Goal: Task Accomplishment & Management: Complete application form

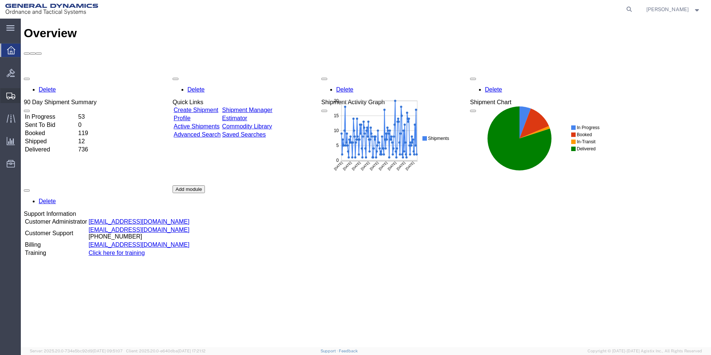
click at [0, 0] on span "Create Shipment" at bounding box center [0, 0] width 0 height 0
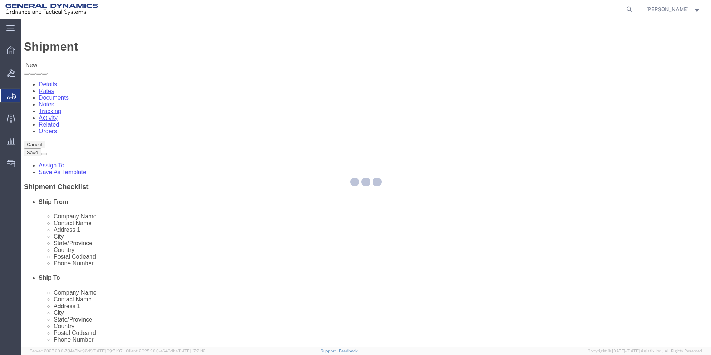
select select
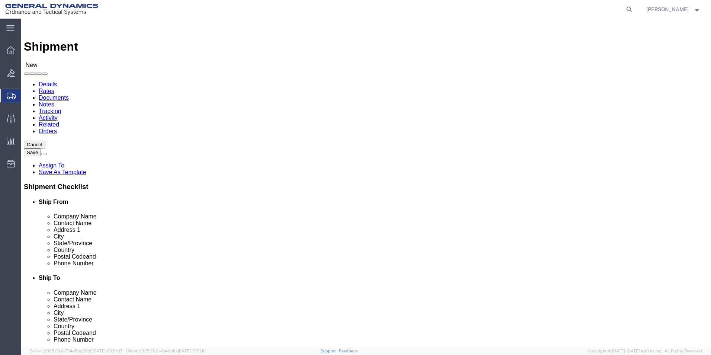
scroll to position [38, 0]
select select "310"
select select "PA"
drag, startPoint x: 156, startPoint y: 140, endPoint x: 66, endPoint y: 135, distance: 89.8
click div "Company Name"
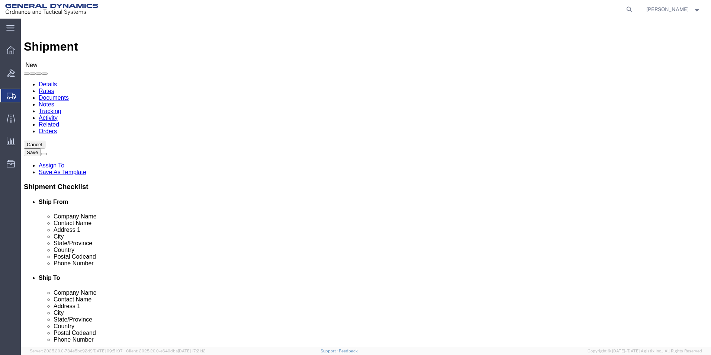
drag, startPoint x: 142, startPoint y: 124, endPoint x: 29, endPoint y: 111, distance: 114.2
click div "Location GD-OTS Red Lion My Profile Location GD-OTS [GEOGRAPHIC_DATA] (Commerce…"
type input "REDLPAHIG0"
drag, startPoint x: 117, startPoint y: 151, endPoint x: 121, endPoint y: 150, distance: 4.0
click input "text"
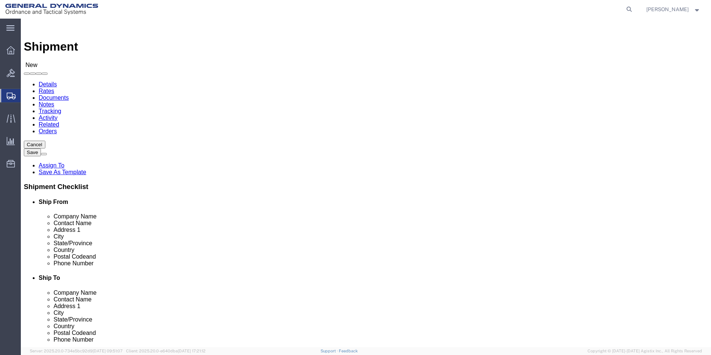
type input "[PERSON_NAME]"
click input "text"
type input "[EMAIL_ADDRESS][DOMAIN_NAME]"
click input "text"
type input "LOCKHEED [PERSON_NAME] CORPORATION"
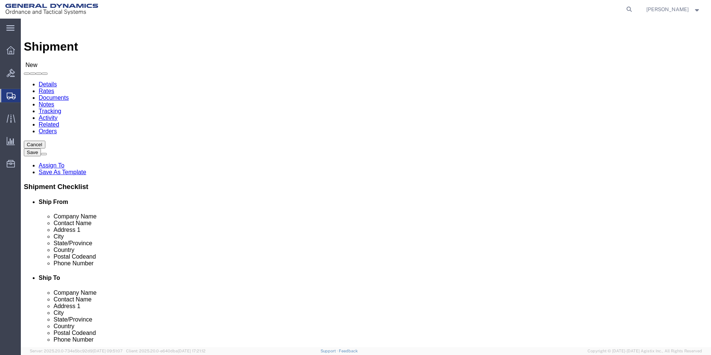
click input "text"
type input "[PERSON_NAME]"
click input "text"
type input "HIGWAY 205"
click input "text"
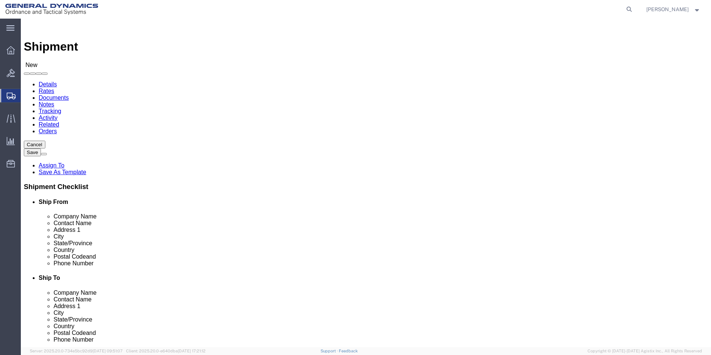
type input "MISSILES AND FIRE CONTROL"
click input "text"
type input "E"
click input "HIGWAY 205"
type input "HIGWAY [STREET_ADDRESS][GEOGRAPHIC_DATA]"
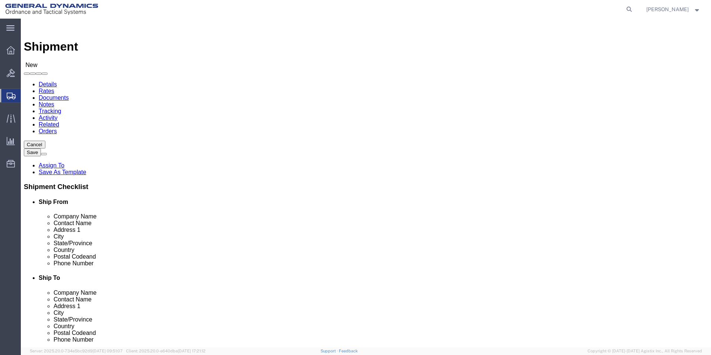
click input "text"
type input "[GEOGRAPHIC_DATA]"
click div "Ship To Location Location My Profile Location GD-OTS [GEOGRAPHIC_DATA] (Commerc…"
click div "Postal Code"
click input "Postal Code"
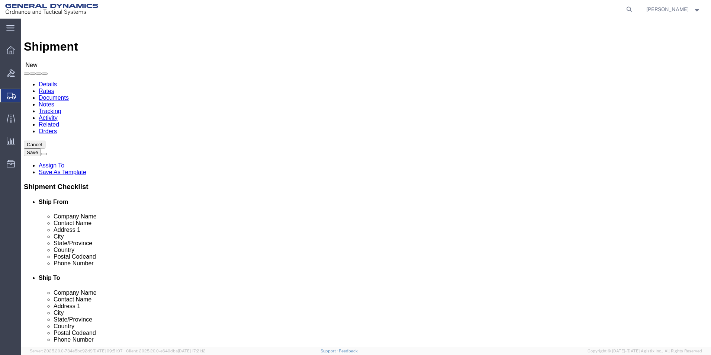
type input "1"
type input "71701"
click input "text"
type input "[PHONE_NUMBER]"
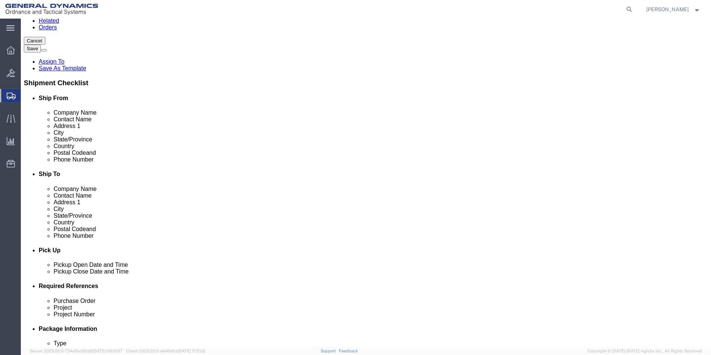
scroll to position [112, 0]
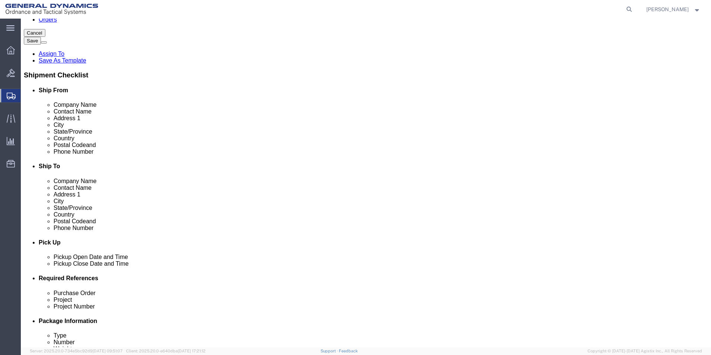
click div "[DATE] 12:00 PM"
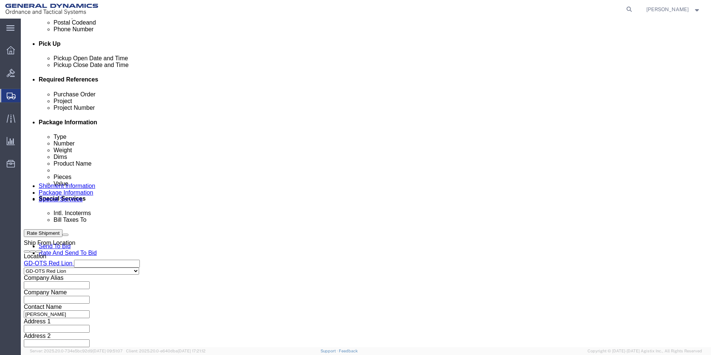
click input "4:00 PM"
type input "4:30 PM"
click button "Apply"
click input "text"
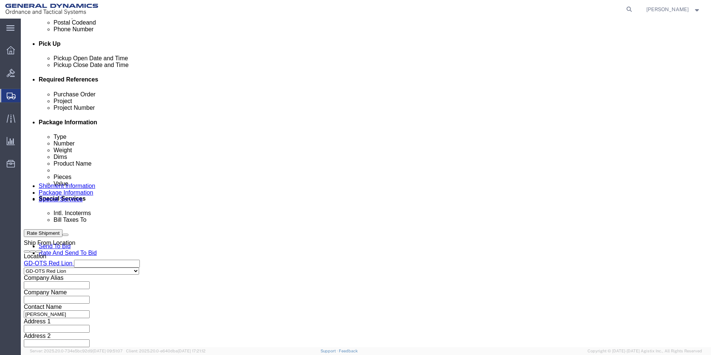
type input "109698"
click input "text"
drag, startPoint x: 282, startPoint y: 149, endPoint x: 278, endPoint y: 150, distance: 4.2
click input "64305"
drag, startPoint x: 292, startPoint y: 149, endPoint x: 273, endPoint y: 150, distance: 19.3
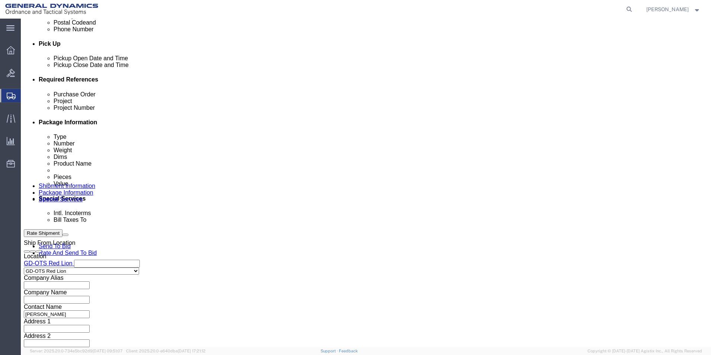
click div "Project 64305"
type input "64305"
click input "text"
paste input "64305"
type input "64305"
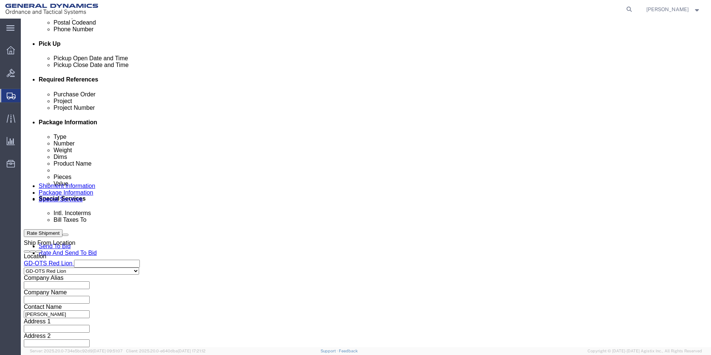
click button "Continue"
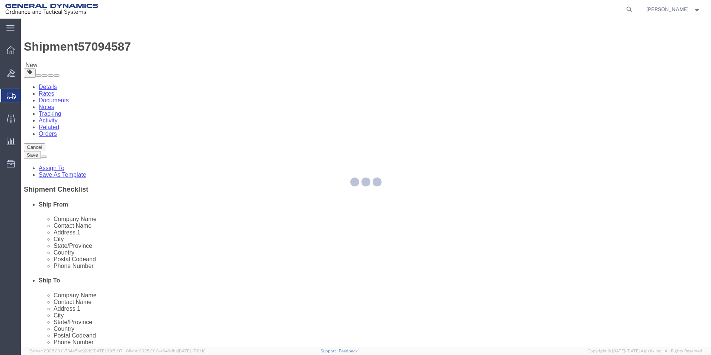
select select "CBOX"
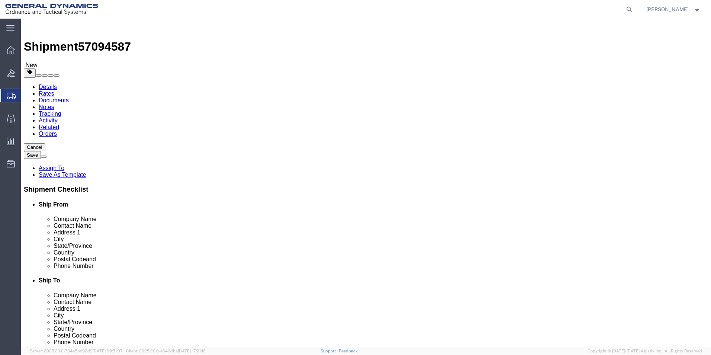
click input "text"
type input "12"
click input "text"
type input "12"
click input "text"
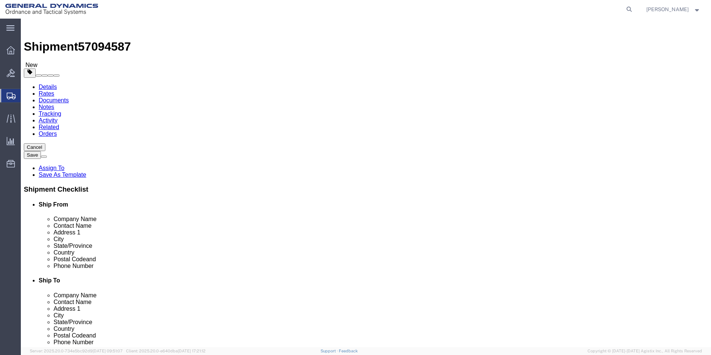
type input "12"
drag, startPoint x: 100, startPoint y: 174, endPoint x: 87, endPoint y: 170, distance: 13.3
click div "0.00 Select kgs lbs"
click div "Shipment 57094587 New Details Rates Documents Notes Tracking Activity Related O…"
click span
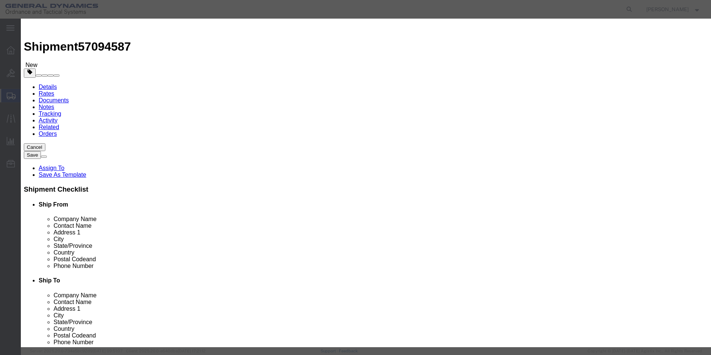
click input "text"
type input "HONEYCOMB HOLDER"
drag, startPoint x: 243, startPoint y: 73, endPoint x: 188, endPoint y: 80, distance: 56.2
click div "Product Name HONEYCOMB HOLDER Pieces 0 Select Bag Barrels 100Board Feet Bottle …"
type input "180"
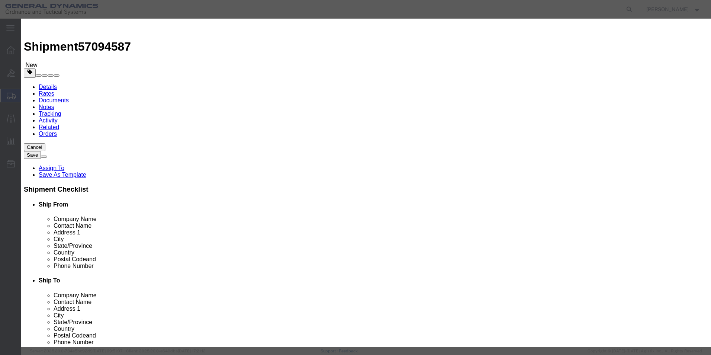
click input "text"
type input "100"
click div "Commodity library"
click button "Save & Close"
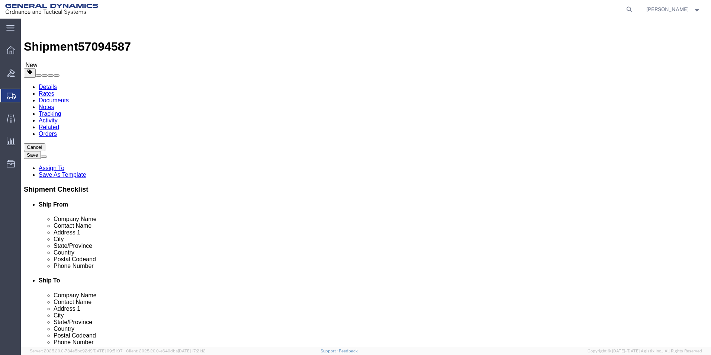
click span "button"
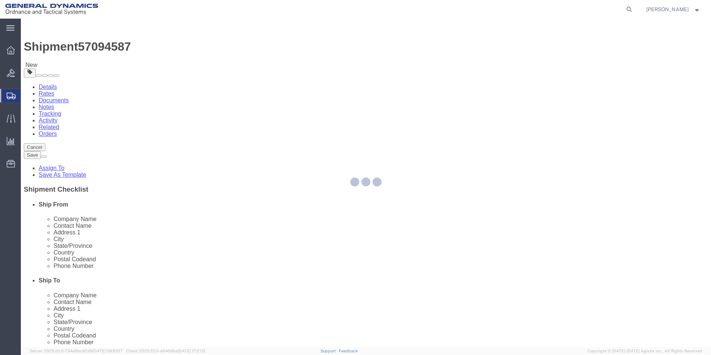
select select "CBOX"
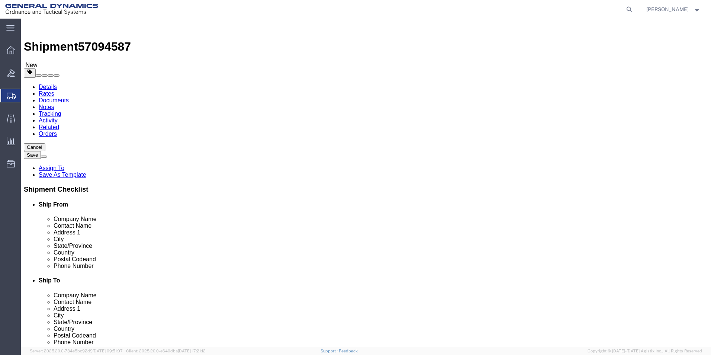
click dd "100.00 USD"
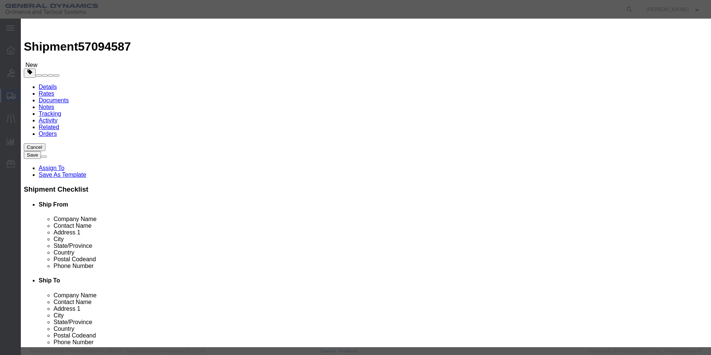
drag, startPoint x: 255, startPoint y: 72, endPoint x: 149, endPoint y: 65, distance: 106.6
click div "Pieces 180.00 Select Bag Barrels 100Board Feet Bottle Box Blister Pack Carats C…"
type input "124"
drag, startPoint x: 240, startPoint y: 87, endPoint x: 182, endPoint y: 84, distance: 58.1
click div "Total Value 68.89 Select ADP AED AFN ALL AMD AOA ARS ATS AUD AWG AZN BAM BBD BD…"
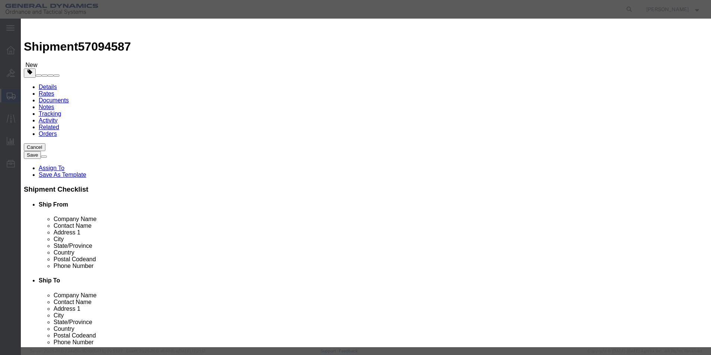
type input "100"
click h3 "Edit content"
click button "Save & Close"
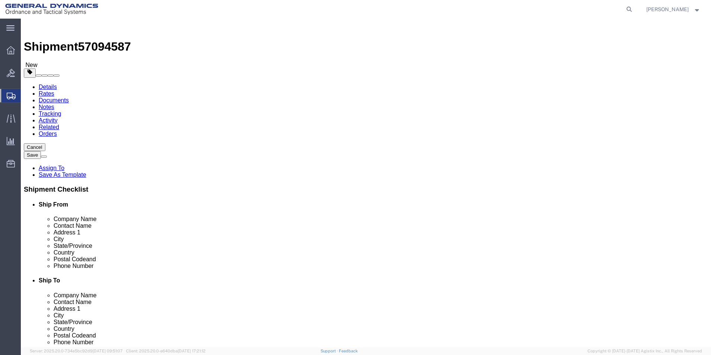
drag, startPoint x: 376, startPoint y: 172, endPoint x: 361, endPoint y: 178, distance: 15.5
click div "Package Type Select Bale(s) Basket(s) Bolt(s) Bottle(s) Buckets Bulk Bundle(s) …"
click div "1 x Cardboard Box(es) Package Type Select Bale(s) Basket(s) Bolt(s) Bottle(s) B…"
drag, startPoint x: 399, startPoint y: 170, endPoint x: 340, endPoint y: 172, distance: 58.4
click div "1000 Select kgs lbs"
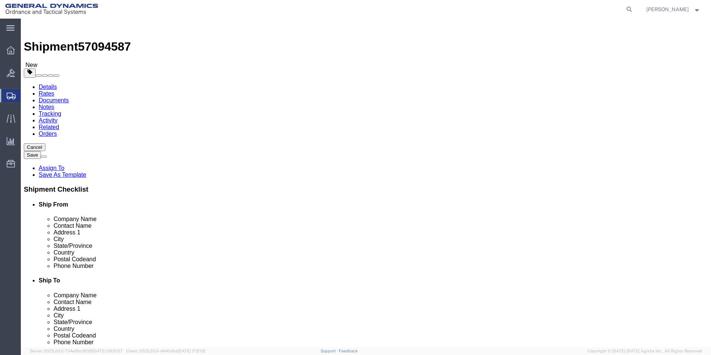
drag, startPoint x: 118, startPoint y: 172, endPoint x: 31, endPoint y: 141, distance: 93.2
click div "Package Type Select Bale(s) Basket(s) Bolt(s) Bottle(s) Buckets Bulk Bundle(s) …"
click div "1 x Cardboard Box(es) Package Type Select Bale(s) Basket(s) Bolt(s) Bottle(s) B…"
click input "10"
type input "10.00"
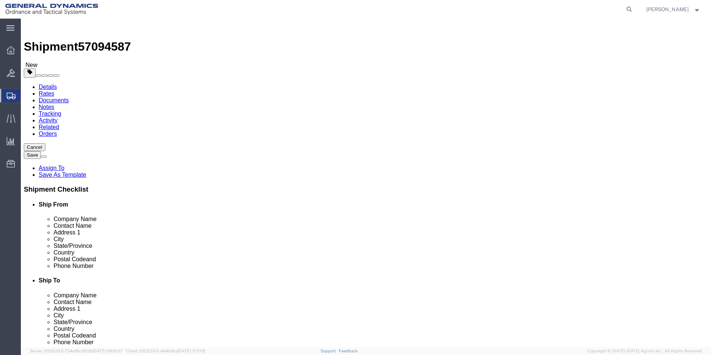
click input "0.00"
type input "13.00"
click div "1 x Cardboard Box(es) Package Type Select Bale(s) Basket(s) Bolt(s) Bottle(s) B…"
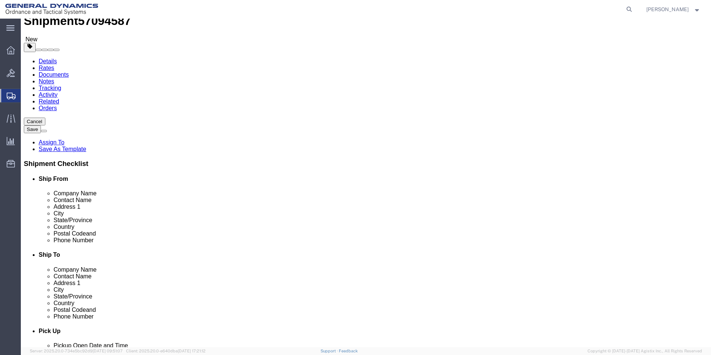
scroll to position [49, 0]
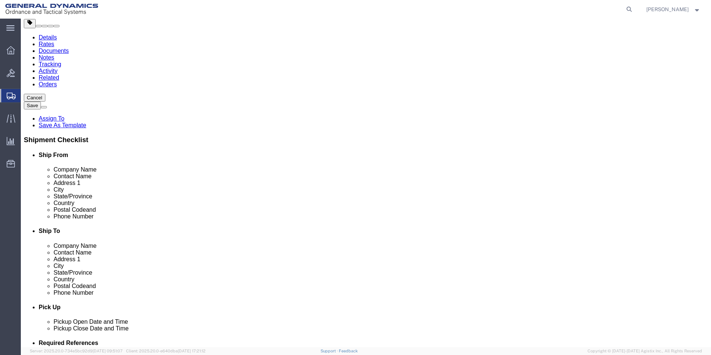
click button "Continue"
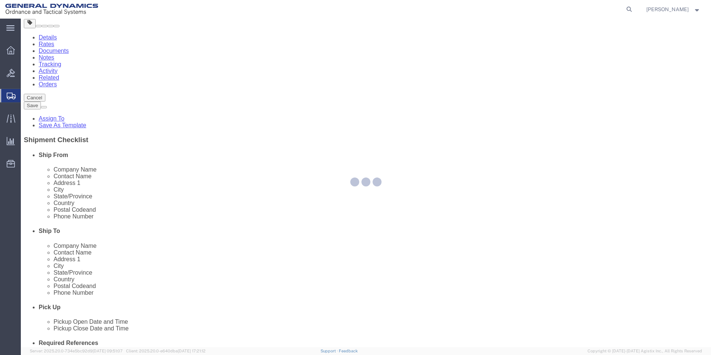
select select
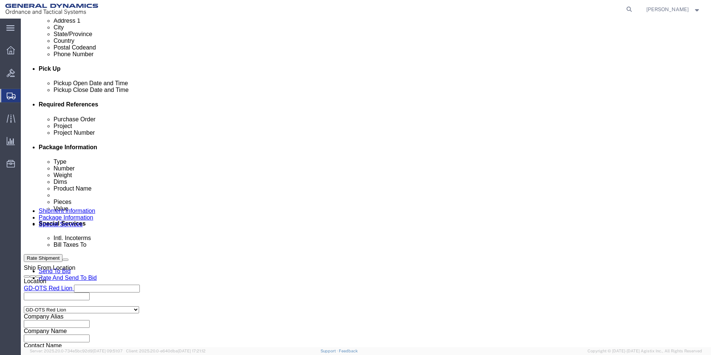
scroll to position [310, 0]
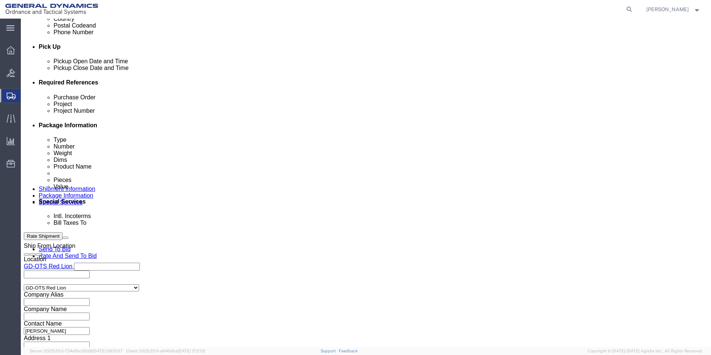
click select "Select Recipient Account Sender/Shipper Third Party Account"
select select "RCPN"
click select "Select Recipient Account Sender/Shipper Third Party Account"
type input "LOCKHEED [PERSON_NAME] CORPORATION"
type input "HIGWAY [STREET_ADDRESS][GEOGRAPHIC_DATA]"
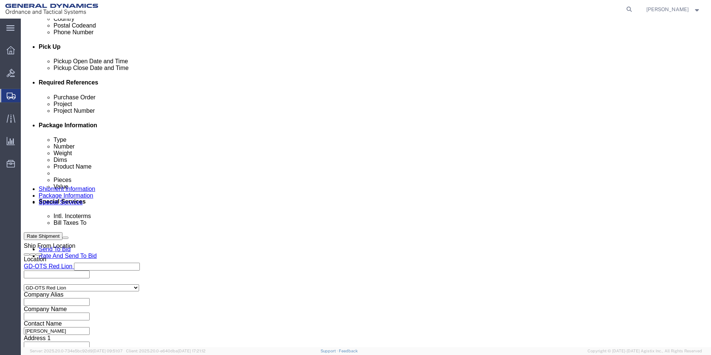
select select "US"
select select "AZ"
type input "[PHONE_NUMBER]"
type input "[PERSON_NAME]"
type input "MISSILES AND FIRE CONTROL"
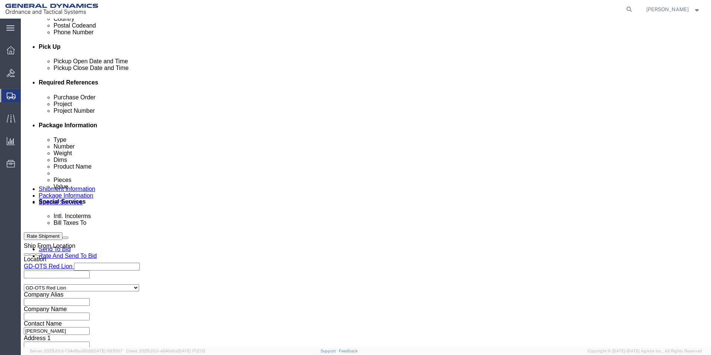
type input "[GEOGRAPHIC_DATA]"
type input "71701"
drag, startPoint x: 257, startPoint y: 198, endPoint x: 245, endPoint y: 194, distance: 13.3
click select "Select DHL FedEx Express UPS"
select select "FedEx Express"
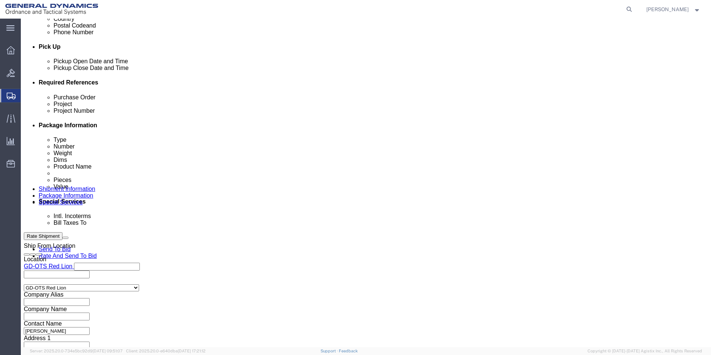
click select "Select DHL FedEx Express UPS"
click input "text"
type input "112033777"
click button "Rate Shipment"
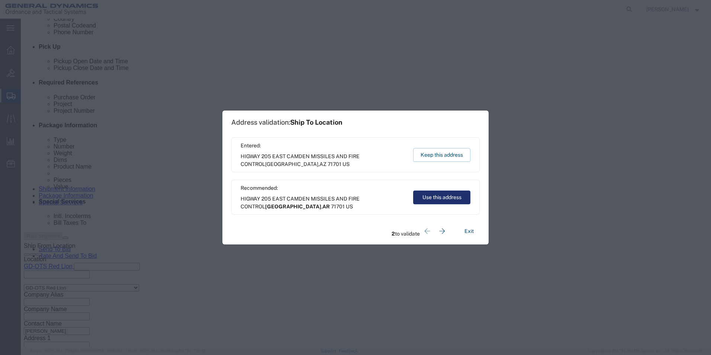
click at [432, 201] on button "Use this address" at bounding box center [441, 197] width 57 height 14
click at [438, 199] on button "Use this address" at bounding box center [441, 197] width 57 height 14
select select "AR"
type input "[GEOGRAPHIC_DATA]"
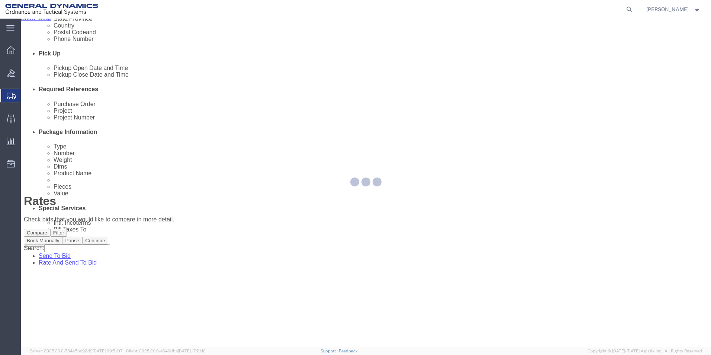
scroll to position [0, 0]
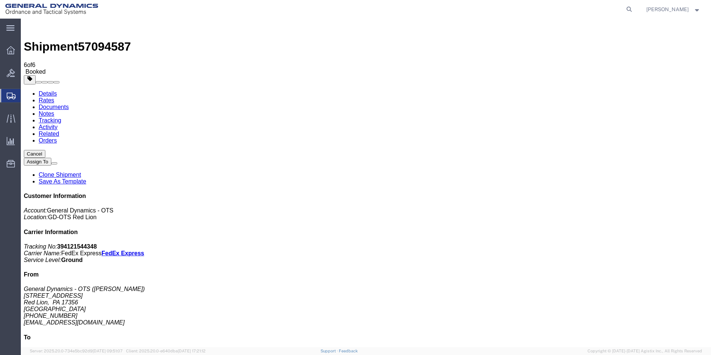
click at [0, 0] on span "Create Shipment" at bounding box center [0, 0] width 0 height 0
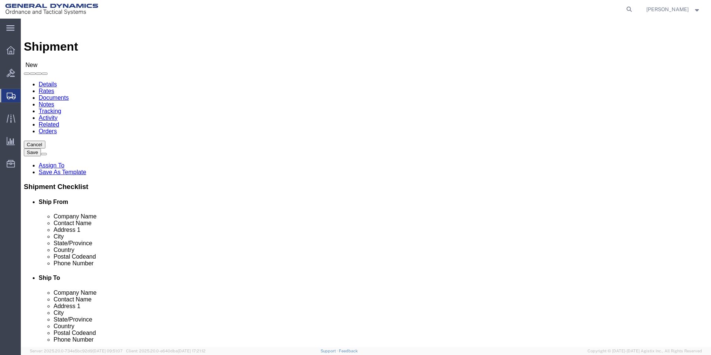
scroll to position [38, 0]
select select "310"
select select "PA"
drag, startPoint x: 142, startPoint y: 126, endPoint x: 65, endPoint y: 128, distance: 77.0
click div "Company Alias"
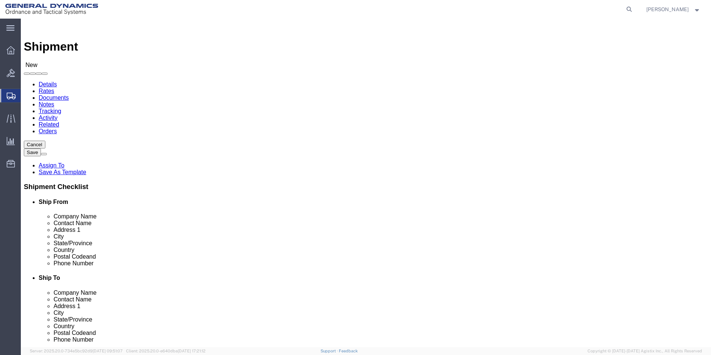
type input "REDLPAHIG0"
click input "text"
type input "[PERSON_NAME]"
click input "text"
type input "BUILDING 1"
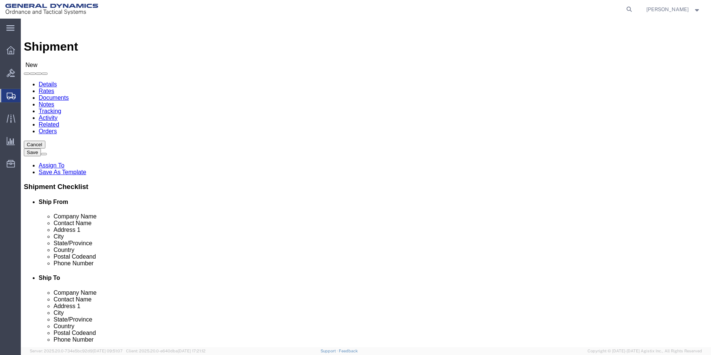
click input "text"
type input "[EMAIL_ADDRESS][DOMAIN_NAME]"
click input "text"
type input "[PERSON_NAME]"
click p "- WHIPPANY ACTUATION SYSTEMS - ([PERSON_NAME]) [STREET_ADDRESS]"
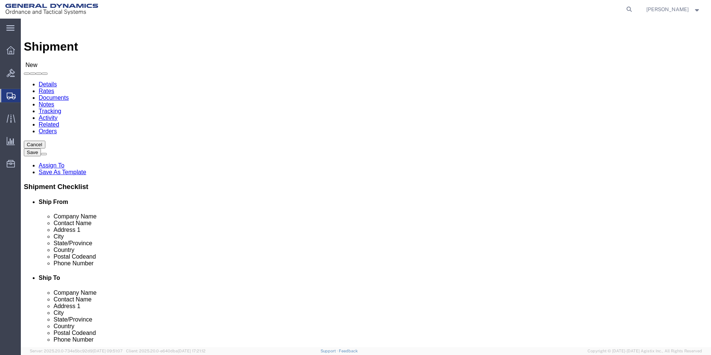
select select "NJ"
type input "WHIPPANY ACTUATION SYSTEMS"
drag, startPoint x: 358, startPoint y: 141, endPoint x: 261, endPoint y: 137, distance: 96.4
click div "Ship From Location Location GD-OTS Red Lion Select My Profile Location GD-OTS […"
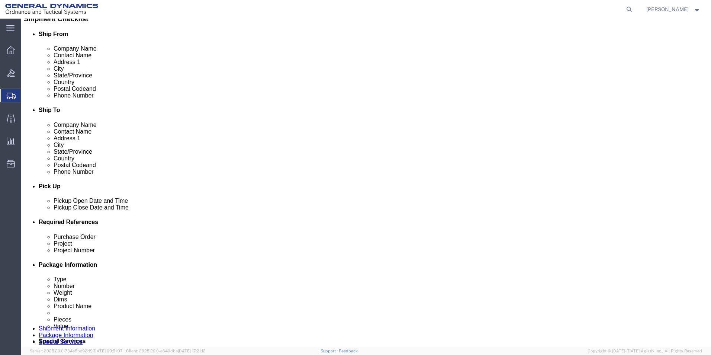
scroll to position [186, 0]
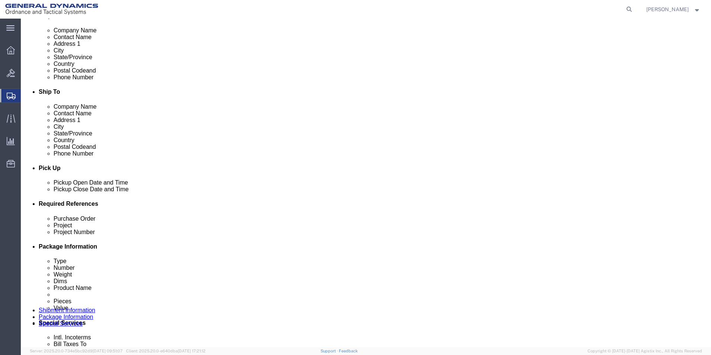
type input "[PERSON_NAME]"
click div "[DATE] 12:00 PM"
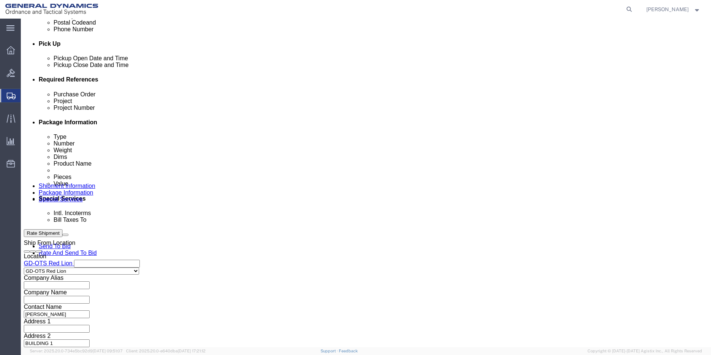
click input "4:00 PM"
type input "4:30PM"
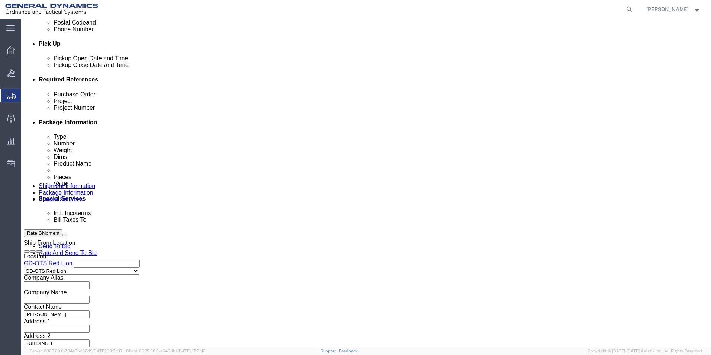
click button "Apply"
click input "text"
type input "109694"
click input "text"
type input "63615"
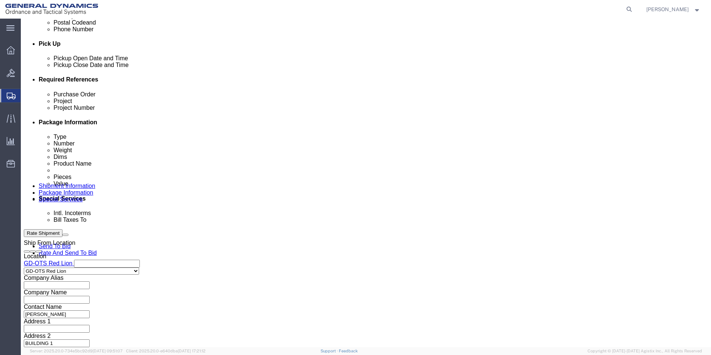
drag, startPoint x: 474, startPoint y: 148, endPoint x: 478, endPoint y: 148, distance: 4.1
click input "text"
type input "63615"
click button "Continue"
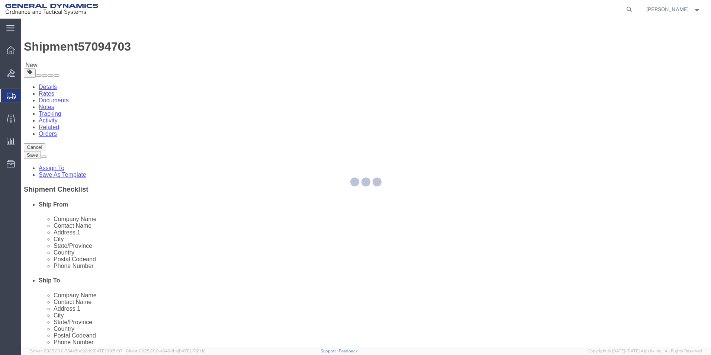
select select "CBOX"
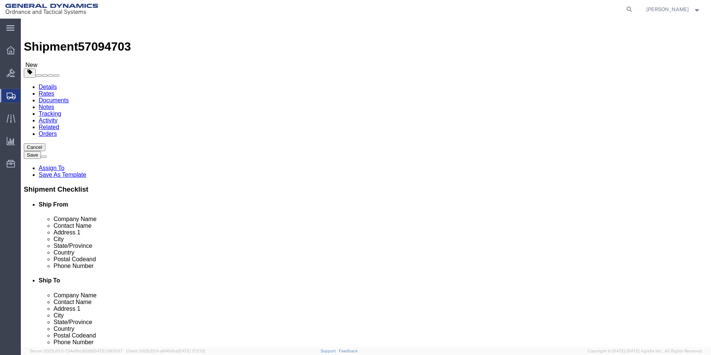
click input "text"
type input "8"
click input "text"
type input "8"
click input "text"
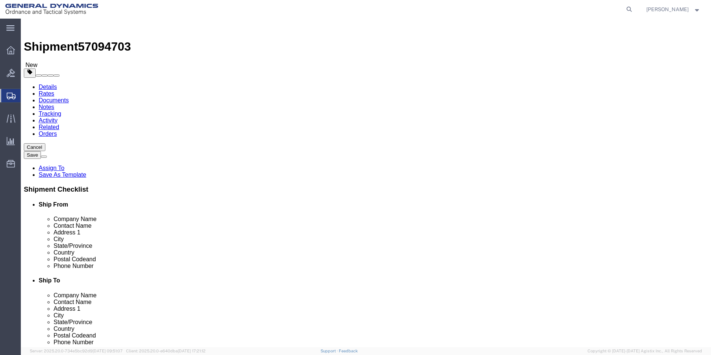
type input "8"
drag, startPoint x: 106, startPoint y: 172, endPoint x: 91, endPoint y: 178, distance: 16.2
click div "Package Type Select Bale(s) Basket(s) Bolt(s) Bottle(s) Buckets Bulk Bundle(s) …"
type input "3.00"
click link "Add Content"
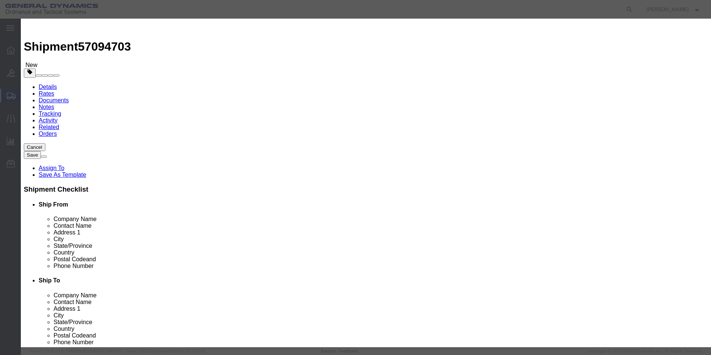
click input "text"
type input "HOUSING INTERMEDIATE"
drag, startPoint x: 236, startPoint y: 74, endPoint x: 185, endPoint y: 70, distance: 51.1
click div "Pieces 0 Select Bag Barrels 100Board Feet Bottle Box Blister Pack Carats Can Ca…"
type input "18"
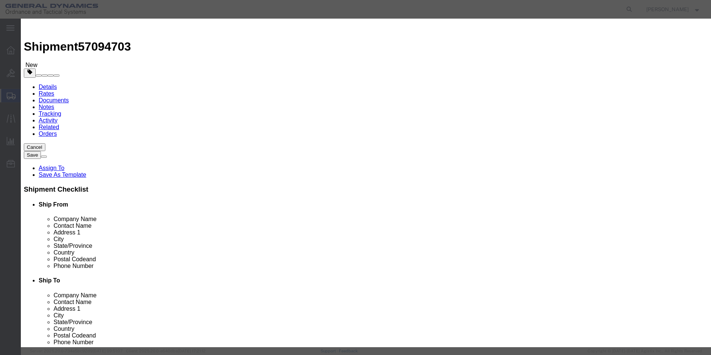
click input "text"
type input "100"
click div "Commodity library"
click button "Save & Close"
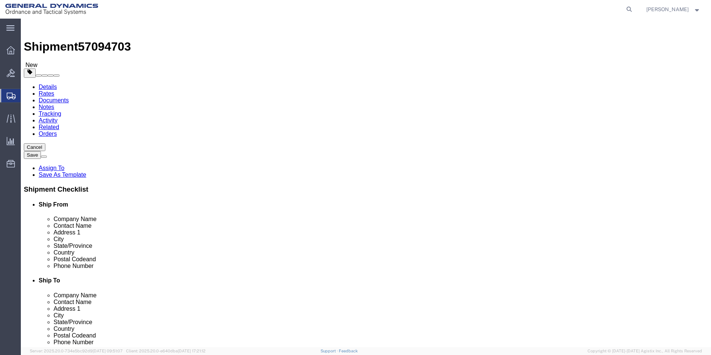
click span "button"
select select "CBOX"
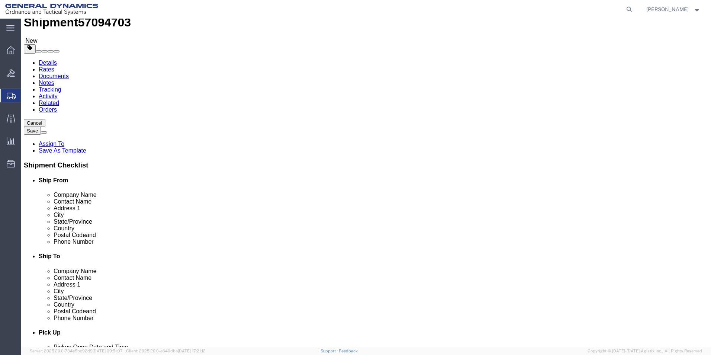
scroll to position [49, 0]
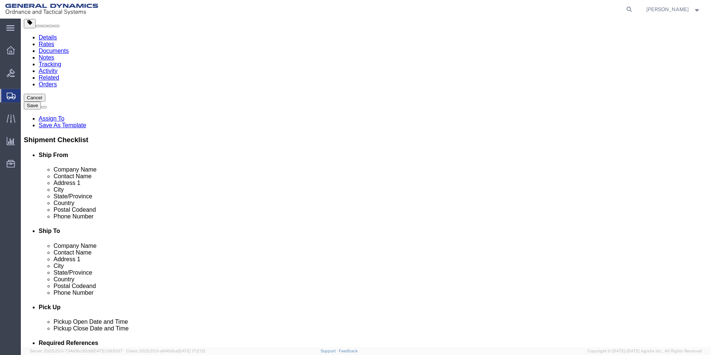
click button "Continue"
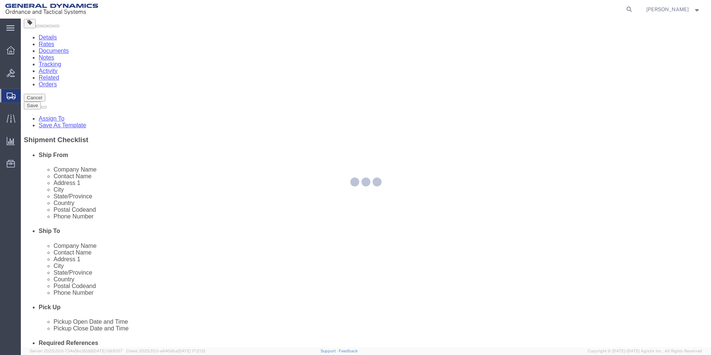
select select
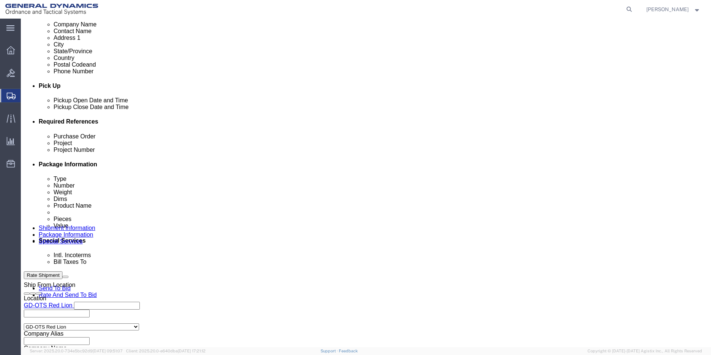
scroll to position [310, 0]
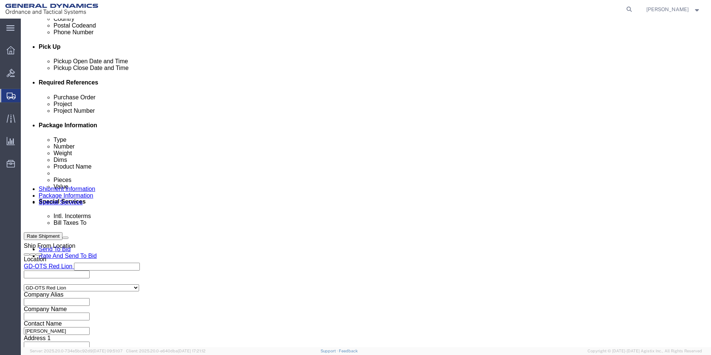
click select "Select Recipient Account Sender/Shipper Third Party Account"
select select "RCPN"
click select "Select Recipient Account Sender/Shipper Third Party Account"
type input "WHIPPANY ACTUATION SYSTEMS"
type input "[STREET_ADDRESS]"
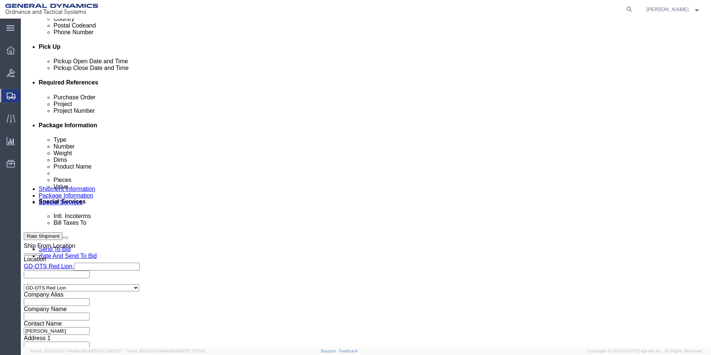
select select "US"
select select "NJ"
type input "[PHONE_NUMBER]"
type input "[PERSON_NAME]"
type input "WHIPPANY"
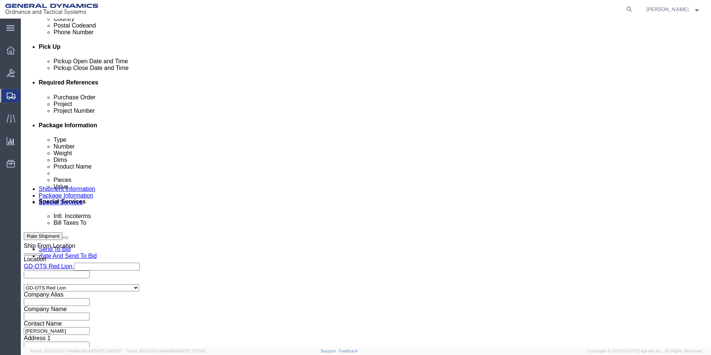
type input "07981"
drag, startPoint x: 256, startPoint y: 196, endPoint x: 232, endPoint y: 201, distance: 25.0
click select "Select DHL FedEx Express UPS"
select select "FedEx Express"
click select "Select DHL FedEx Express UPS"
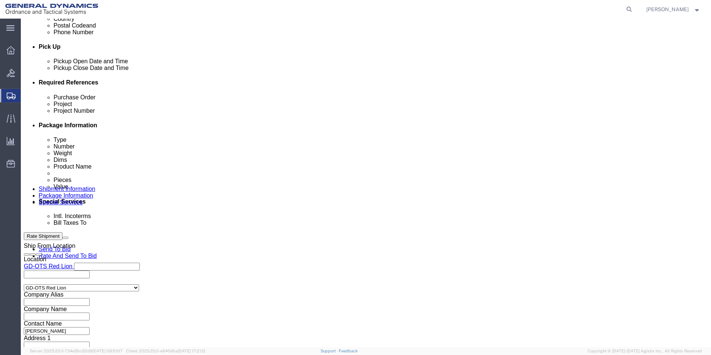
click input "text"
type input "223795463"
click div "Billing Location Select Select My Profile Location GD-OTS [GEOGRAPHIC_DATA] (Co…"
click button "Rate Shipment"
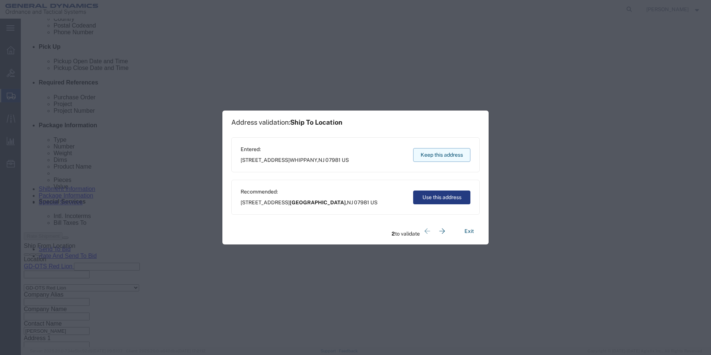
click at [436, 157] on button "Keep this address" at bounding box center [441, 155] width 57 height 14
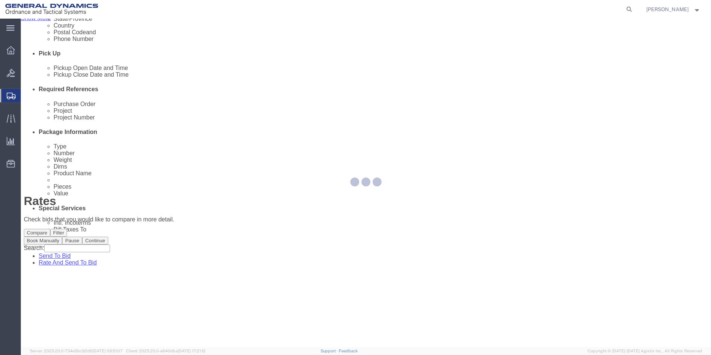
scroll to position [0, 0]
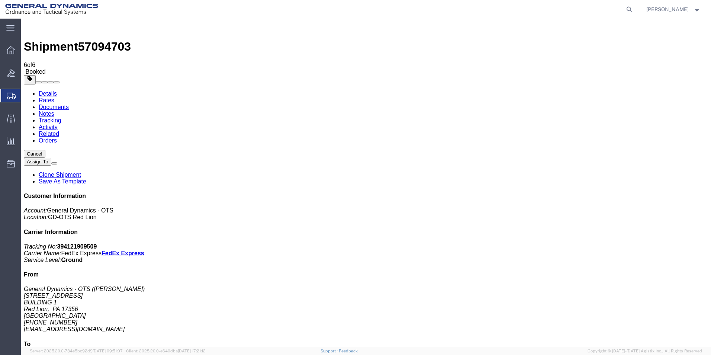
click at [0, 0] on span "Create Shipment" at bounding box center [0, 0] width 0 height 0
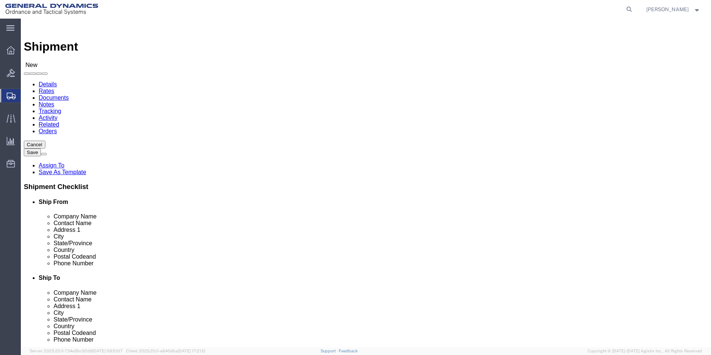
scroll to position [38, 0]
select select "310"
select select "PA"
drag, startPoint x: 145, startPoint y: 124, endPoint x: 99, endPoint y: 116, distance: 46.2
click div "Company Alias"
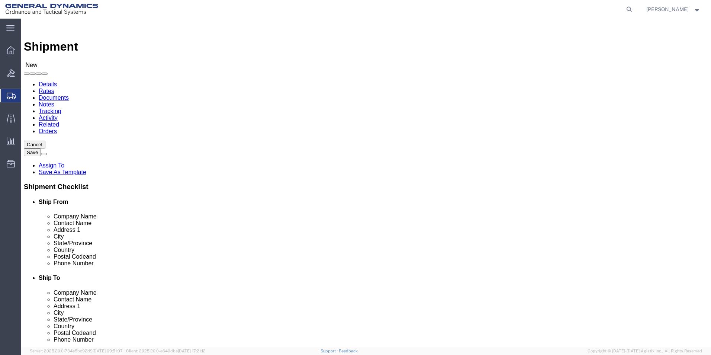
type input "REDLPAHIG0"
click div "Location GD-OTS Red Lion Select My Profile Location GD-OTS [GEOGRAPHIC_DATA] (C…"
click input "text"
type input "[PERSON_NAME]"
click input "text"
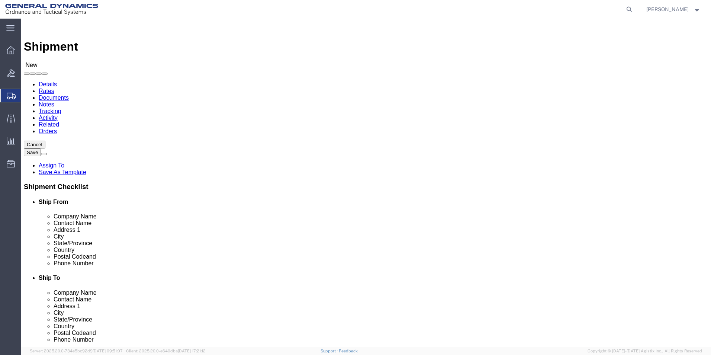
type input "BUILDING 1"
click input "text"
type input "[EMAIL_ADDRESS][DOMAIN_NAME]"
click input "text"
type input "WHIPPAN"
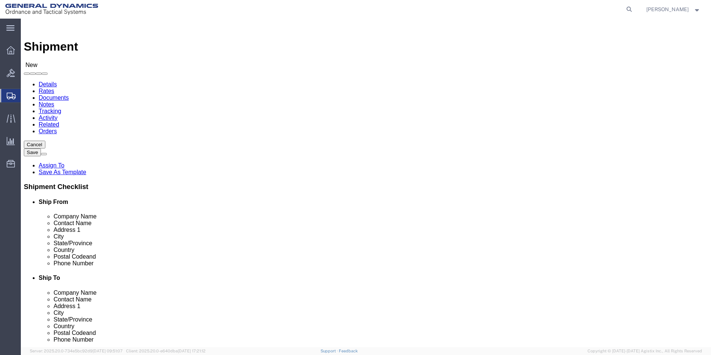
click p "- WHIPPANY ACTUATION SYSTEMS - ([PERSON_NAME]) [STREET_ADDRESS]"
select select "NJ"
type input "WHIPPANY ACTUATION SYSTEMS"
drag, startPoint x: 281, startPoint y: 140, endPoint x: 250, endPoint y: 139, distance: 30.9
click div "Ship From Location Location GD-OTS Red Lion Select My Profile Location GD-OTS […"
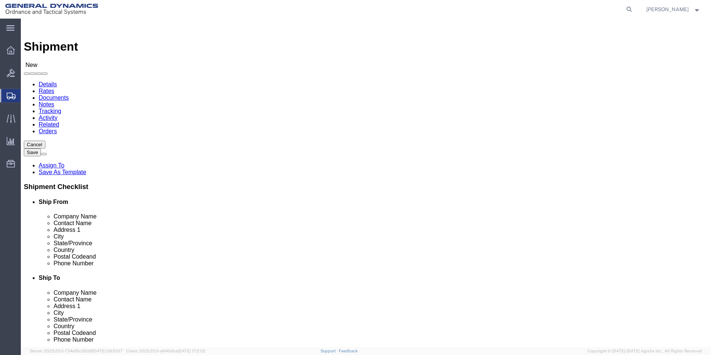
type input "[PERSON_NAME] FRIEND"
click div "Location Select Select My Profile Location GD-OTS [GEOGRAPHIC_DATA] (Commerce) …"
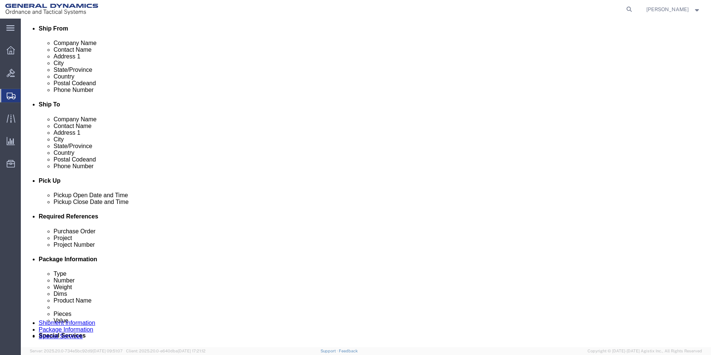
scroll to position [186, 0]
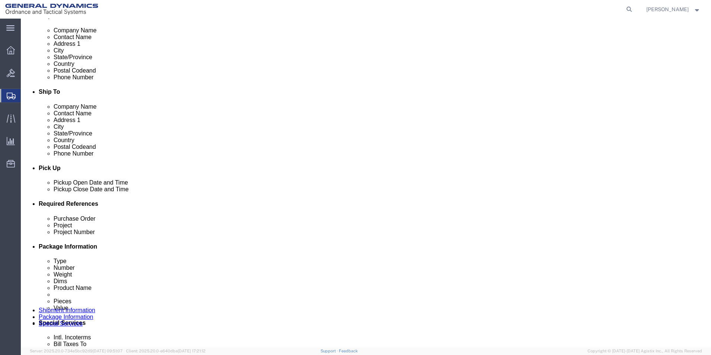
click div "[DATE] 12:00 PM"
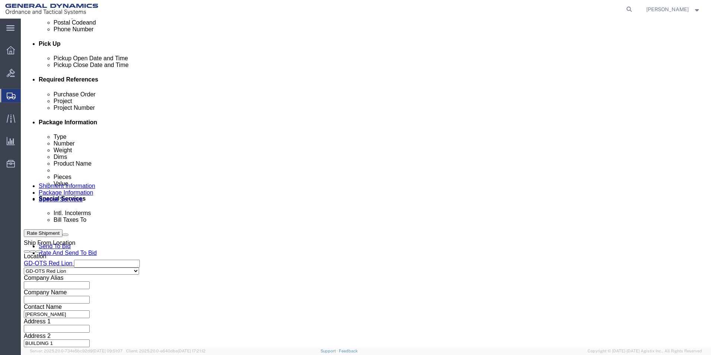
click input "4:00 PM"
type input "4:30PM"
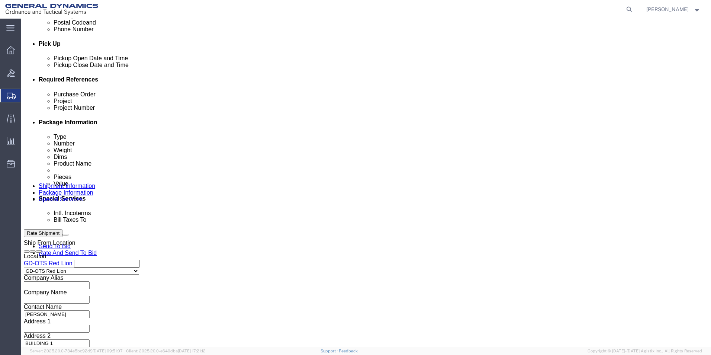
click button "Apply"
click input "text"
type input "109695"
click input "text"
type input "63618"
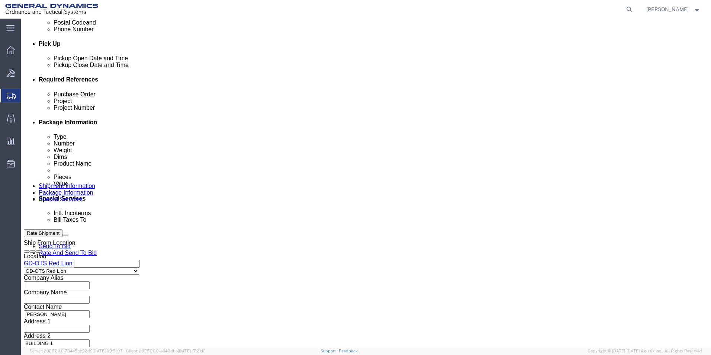
click input "text"
type input "6318"
click button "Continue"
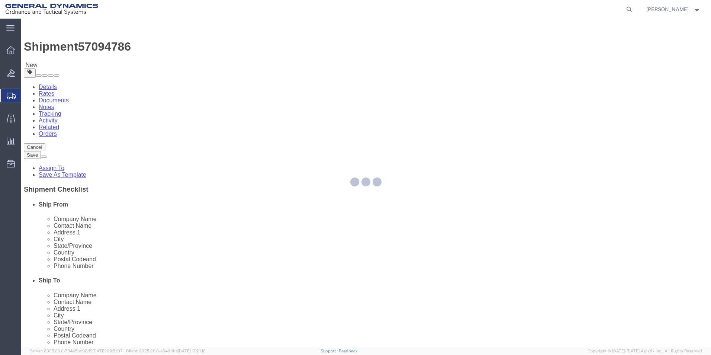
select select "CBOX"
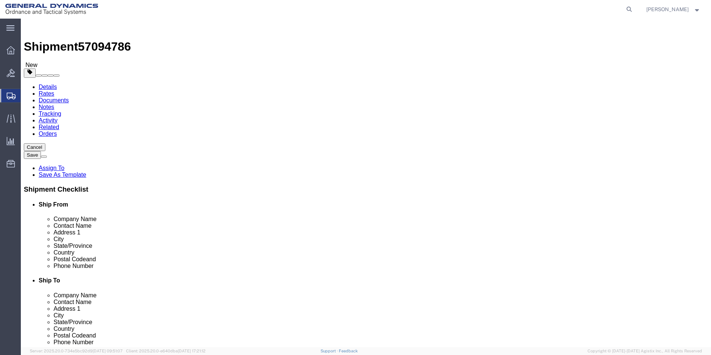
click input "text"
type input "8"
click input "text"
type input "8"
click input "text"
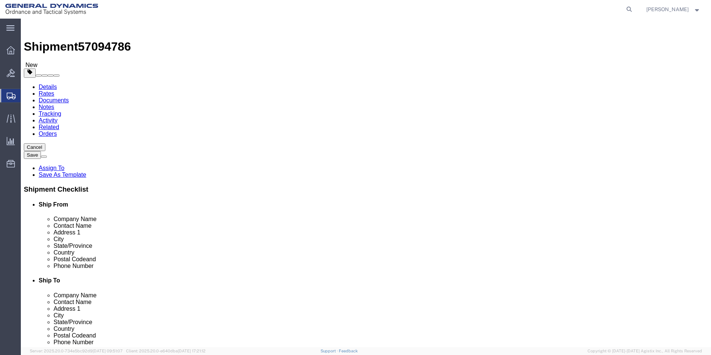
type input "8"
drag, startPoint x: 107, startPoint y: 173, endPoint x: 92, endPoint y: 175, distance: 15.4
click div "Weight 0.00 Select kgs lbs Ship. t°"
click link "Add Content"
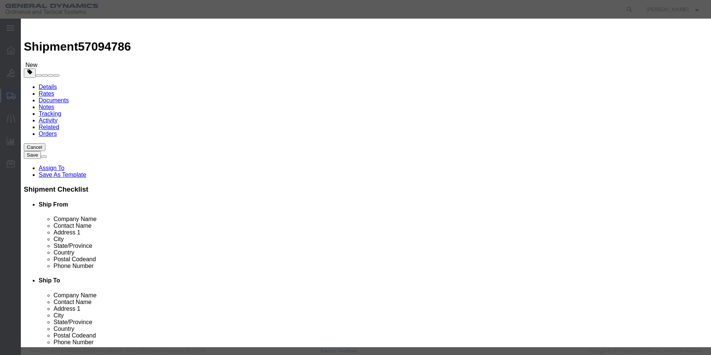
drag, startPoint x: 535, startPoint y: 259, endPoint x: 524, endPoint y: 254, distance: 11.2
click button "Close"
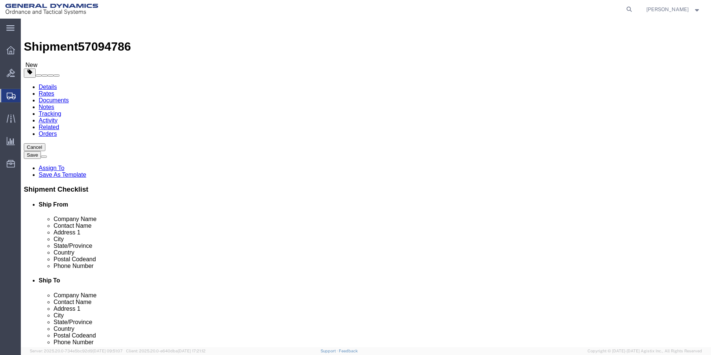
drag, startPoint x: 120, startPoint y: 170, endPoint x: 68, endPoint y: 165, distance: 52.7
click div "Weight 300 Select kgs lbs Ship. t°"
type input "3.00"
click link "Add Content"
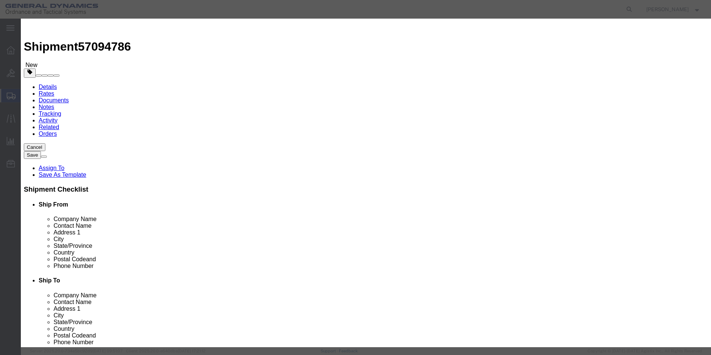
click input "text"
type input "HOUSING FRONT"
drag, startPoint x: 233, startPoint y: 71, endPoint x: 159, endPoint y: 59, distance: 74.6
click div "Product Name HOUSING FRONT Pieces 0 Select Bag Barrels 100Board Feet Bottle Box…"
type input "18"
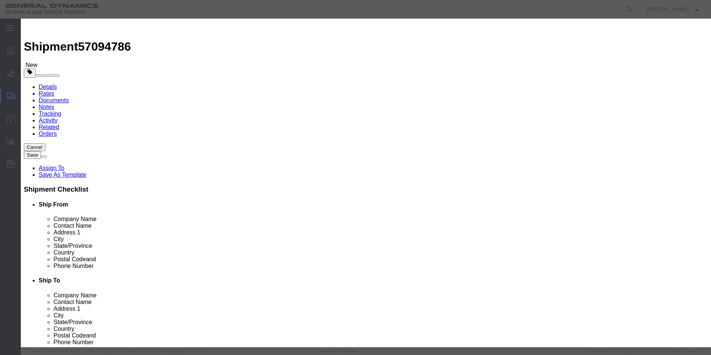
click input "text"
type input "100"
click div "Commodity library"
click button "Save & Close"
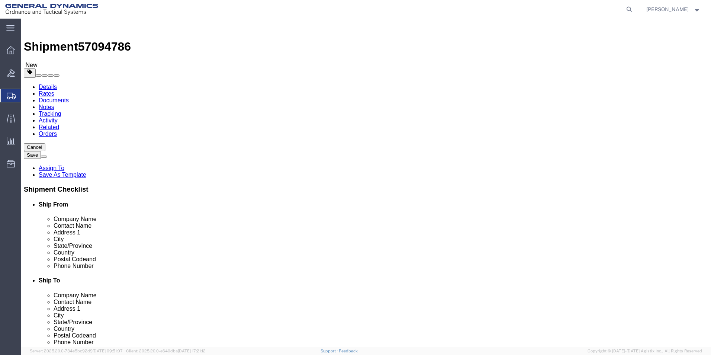
click span "button"
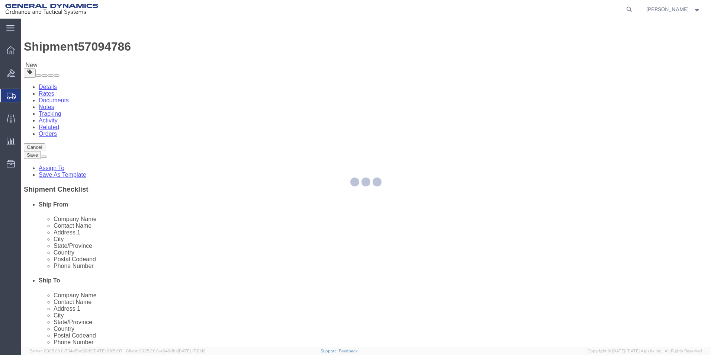
select select "CBOX"
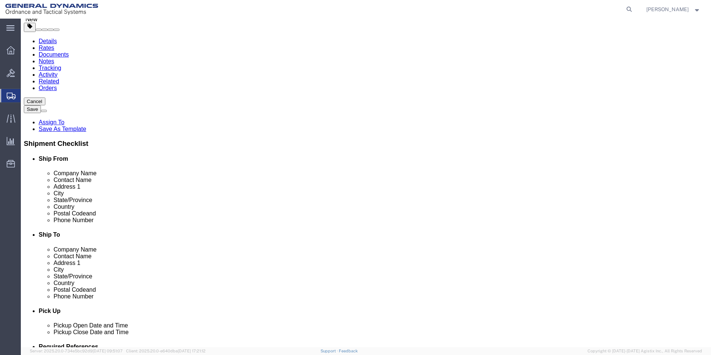
scroll to position [49, 0]
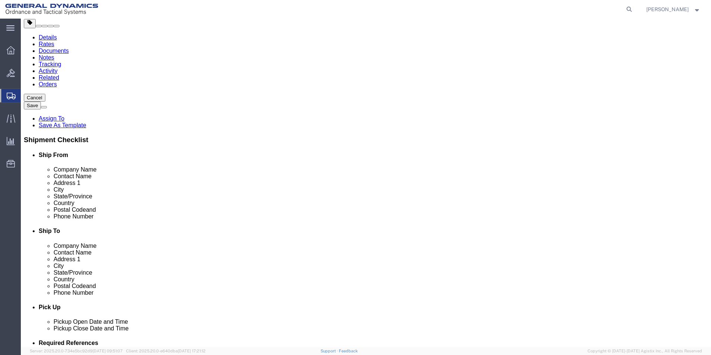
click button "Continue"
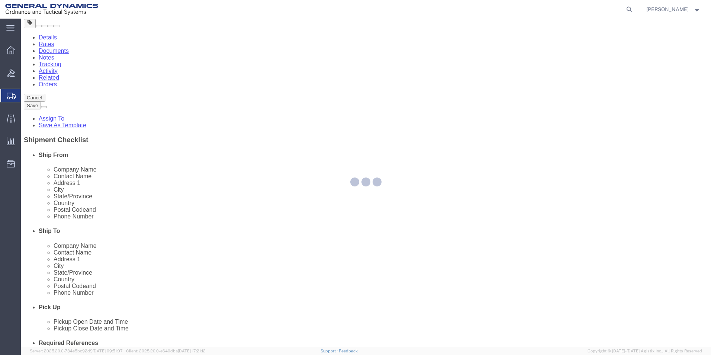
select select
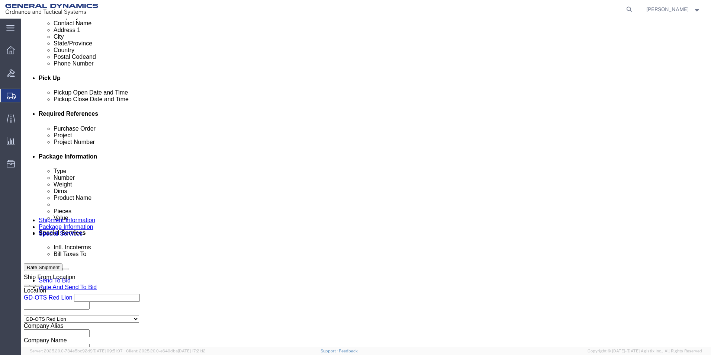
scroll to position [310, 0]
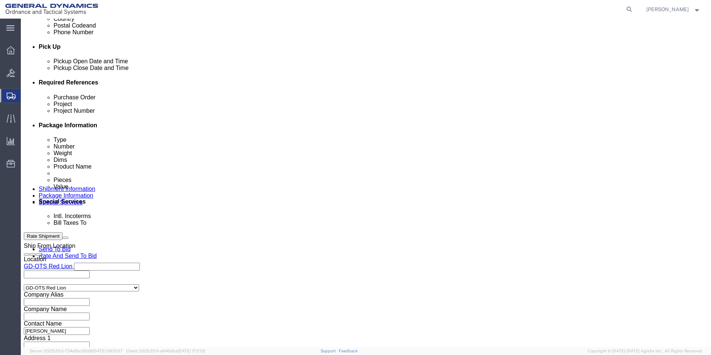
drag, startPoint x: 257, startPoint y: 182, endPoint x: 244, endPoint y: 183, distance: 13.0
click select "Select Recipient Account Sender/Shipper Third Party Account"
select select "RCPN"
click select "Select Recipient Account Sender/Shipper Third Party Account"
type input "WHIPPANY ACTUATION SYSTEMS"
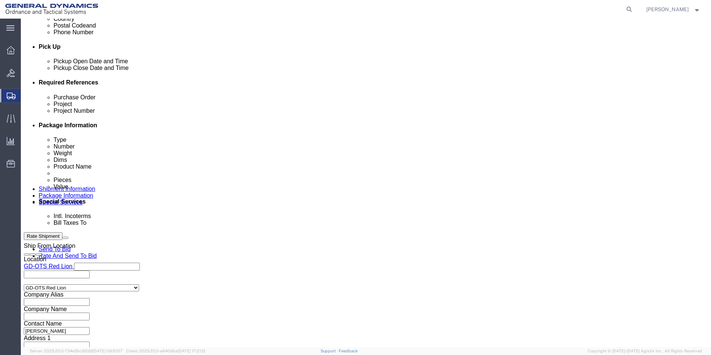
type input "[STREET_ADDRESS]"
select select "US"
select select "NJ"
type input "[PHONE_NUMBER]"
type input "[PERSON_NAME] FRIEND"
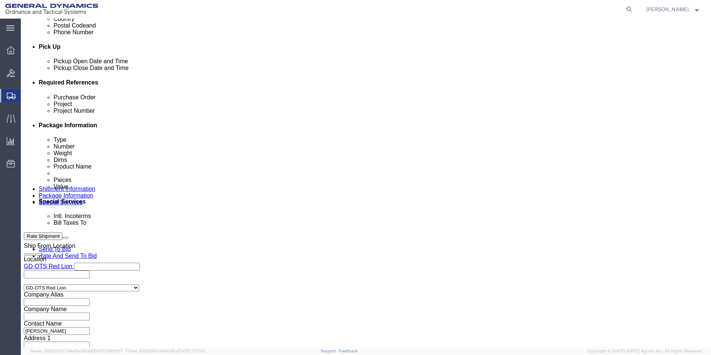
type input "WHIPPANY"
type input "07981"
click select "Select DHL FedEx Express UPS"
select select "FedEx Express"
click select "Select DHL FedEx Express UPS"
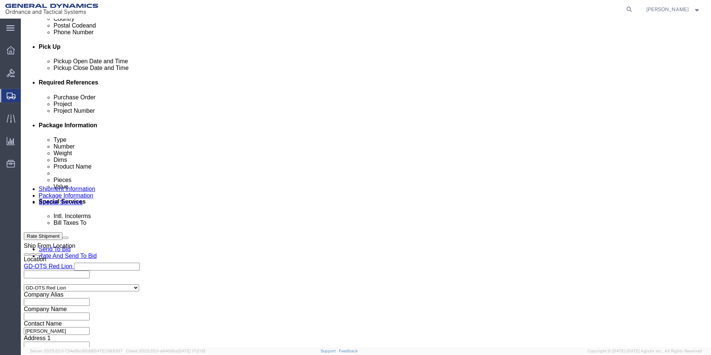
click input "text"
type input "223795463"
click div "Billing Location Select Select My Profile Location GD-OTS [GEOGRAPHIC_DATA] (Co…"
click button "Rate Shipment"
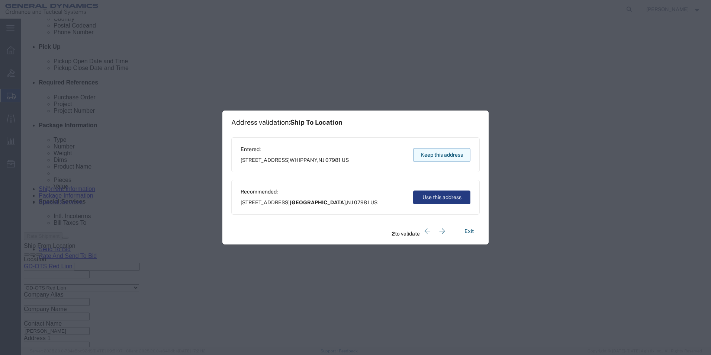
click at [447, 156] on button "Keep this address" at bounding box center [441, 155] width 57 height 14
click at [429, 153] on button "Keep this address" at bounding box center [441, 155] width 57 height 14
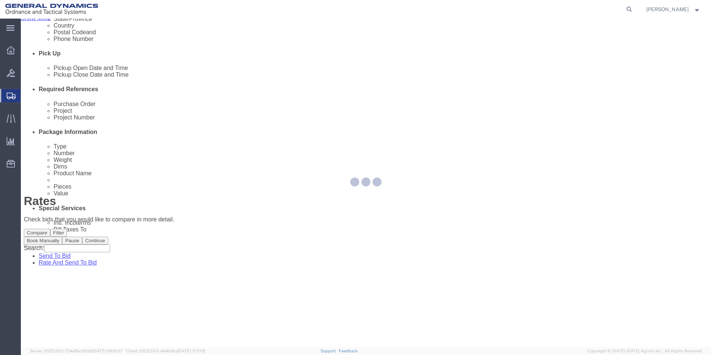
scroll to position [0, 0]
